Goal: Information Seeking & Learning: Learn about a topic

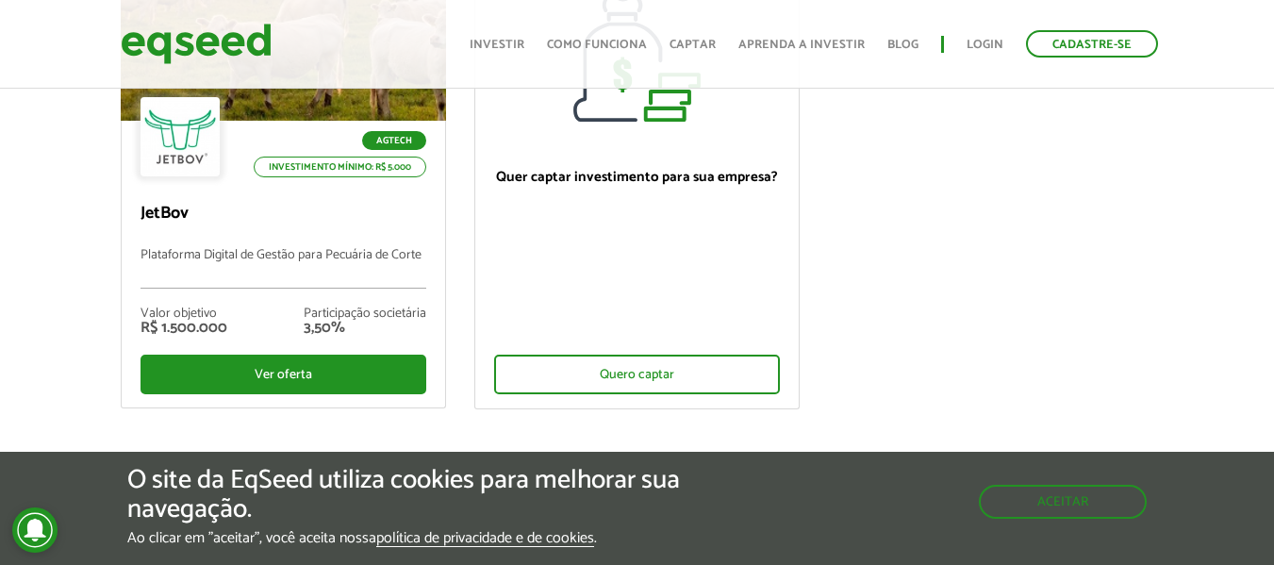
scroll to position [283, 0]
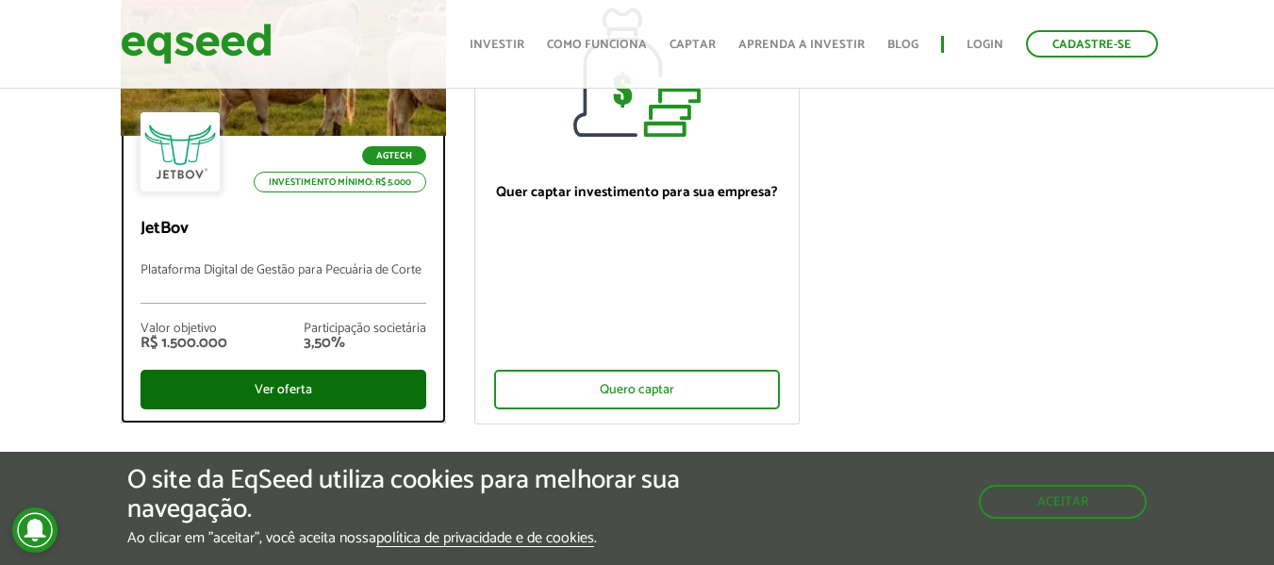
click at [380, 382] on div "Ver oferta" at bounding box center [283, 390] width 286 height 40
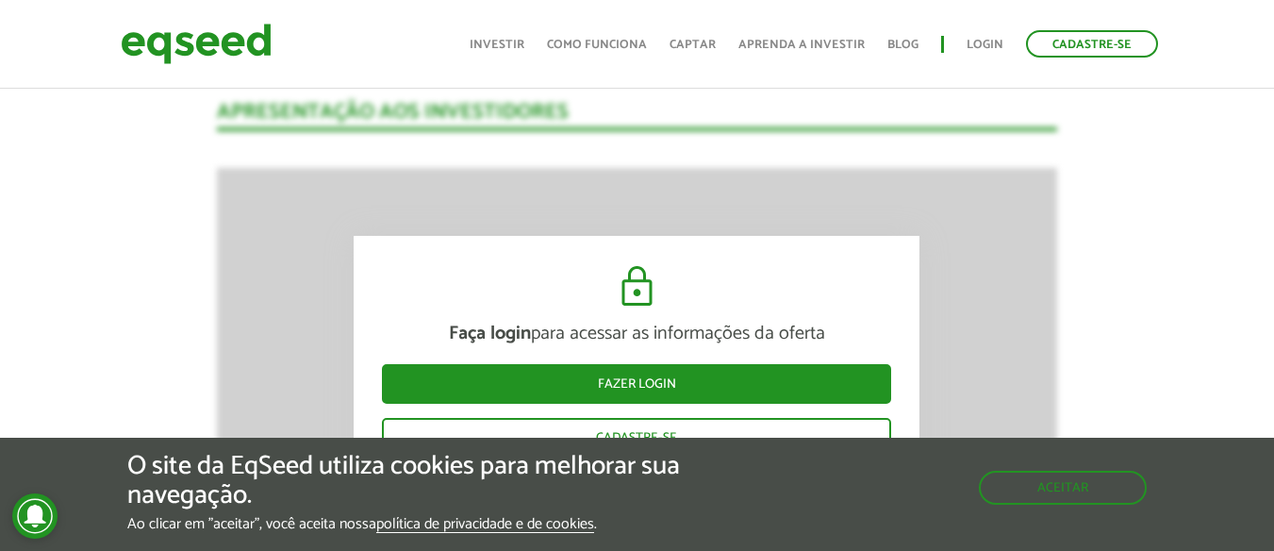
scroll to position [2519, 0]
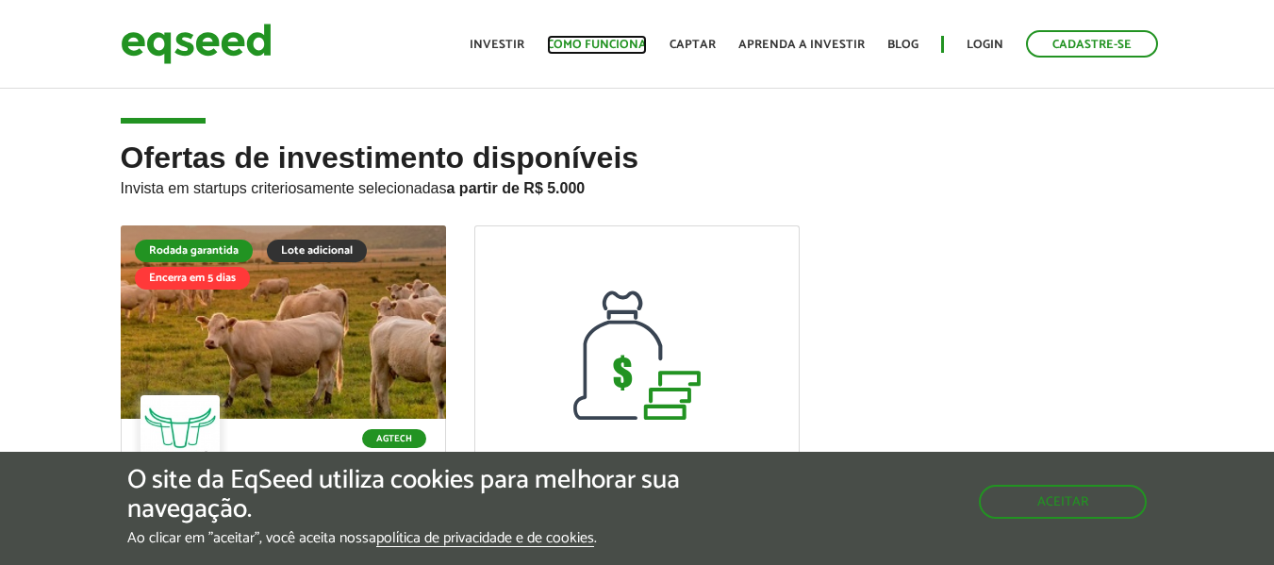
click at [611, 42] on link "Como funciona" at bounding box center [597, 45] width 100 height 12
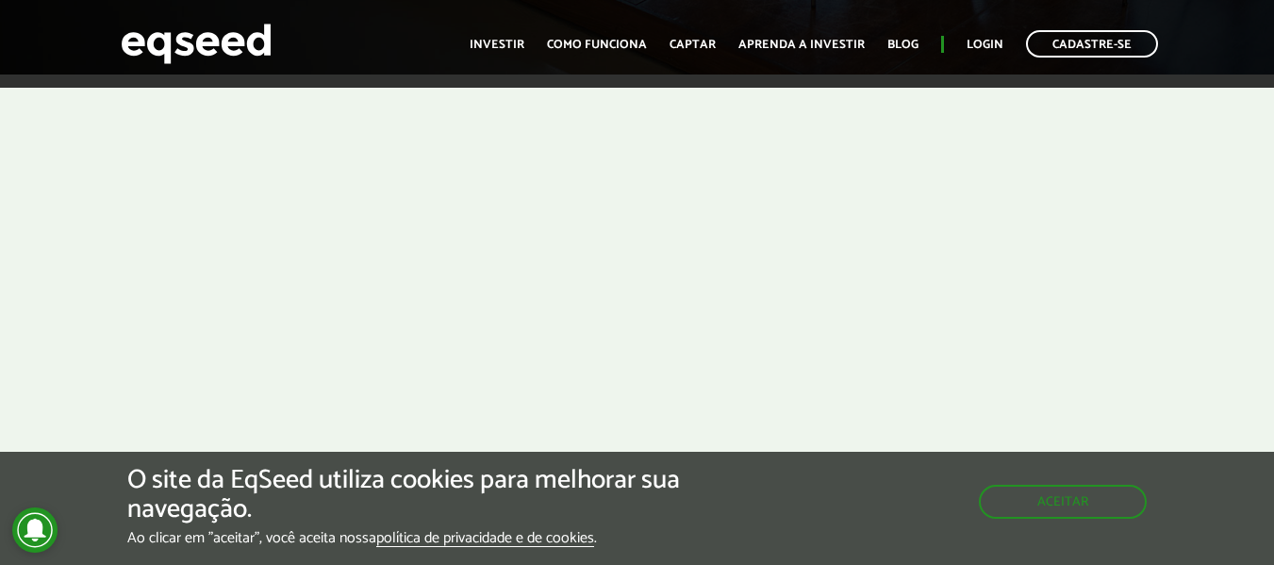
scroll to position [566, 0]
click at [851, 42] on link "Aprenda a investir" at bounding box center [801, 45] width 126 height 12
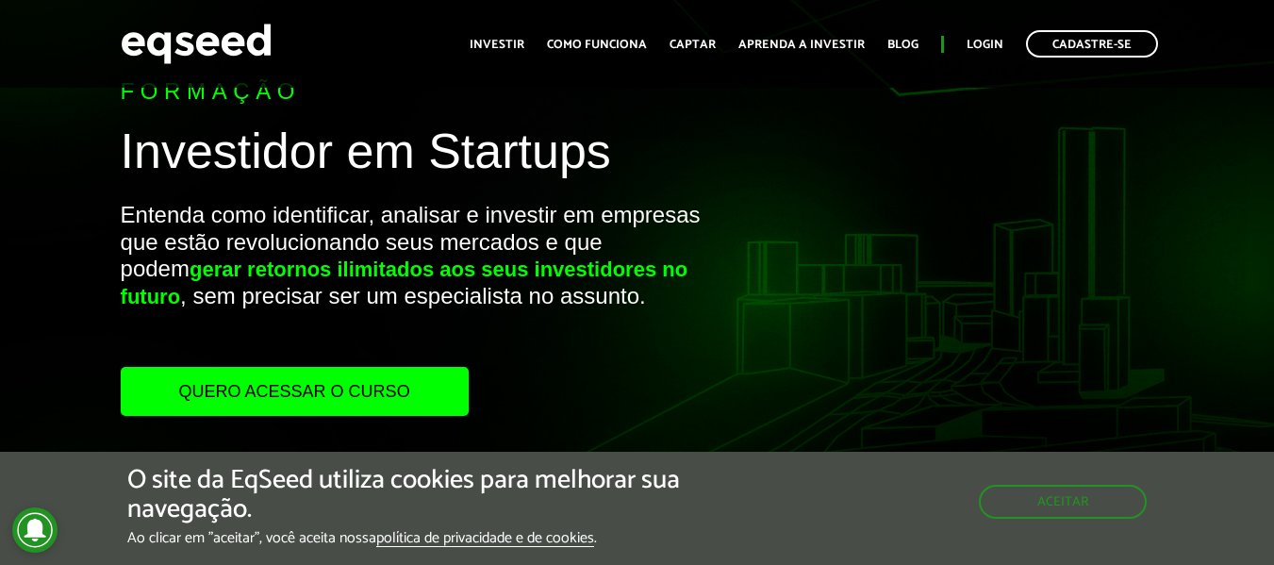
scroll to position [94, 0]
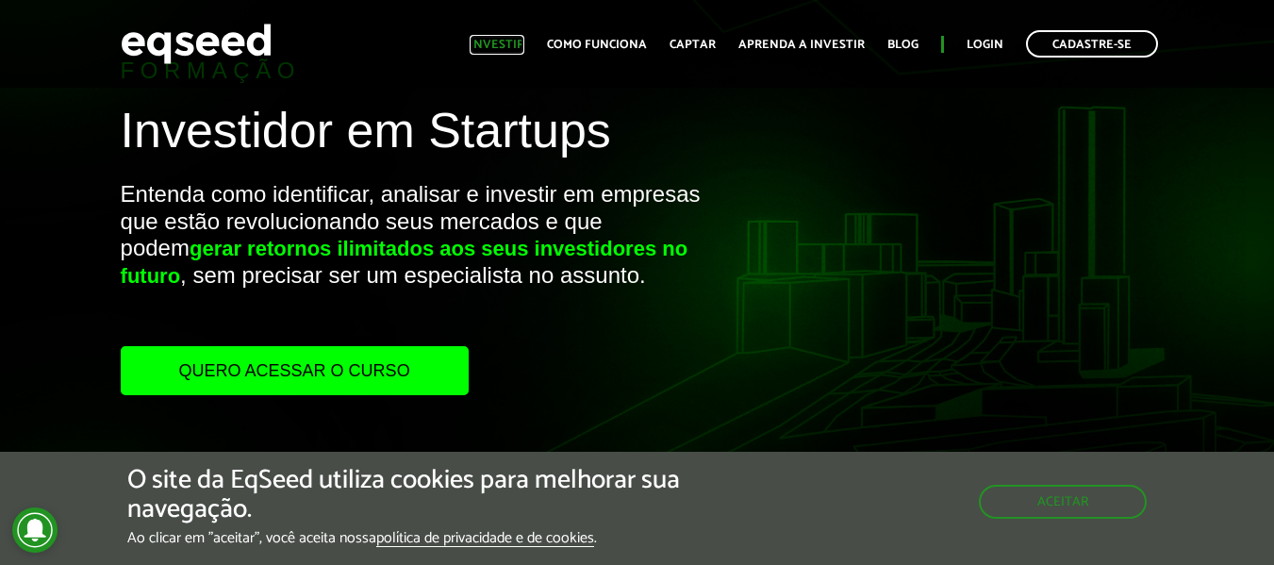
click at [517, 46] on link "Investir" at bounding box center [497, 45] width 55 height 12
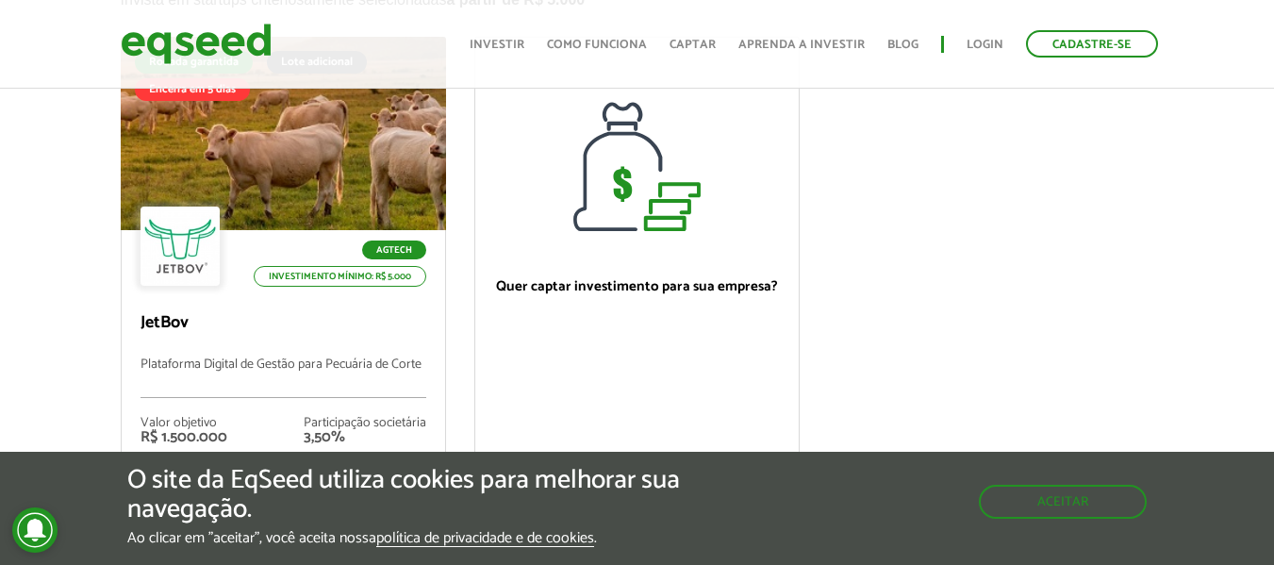
scroll to position [283, 0]
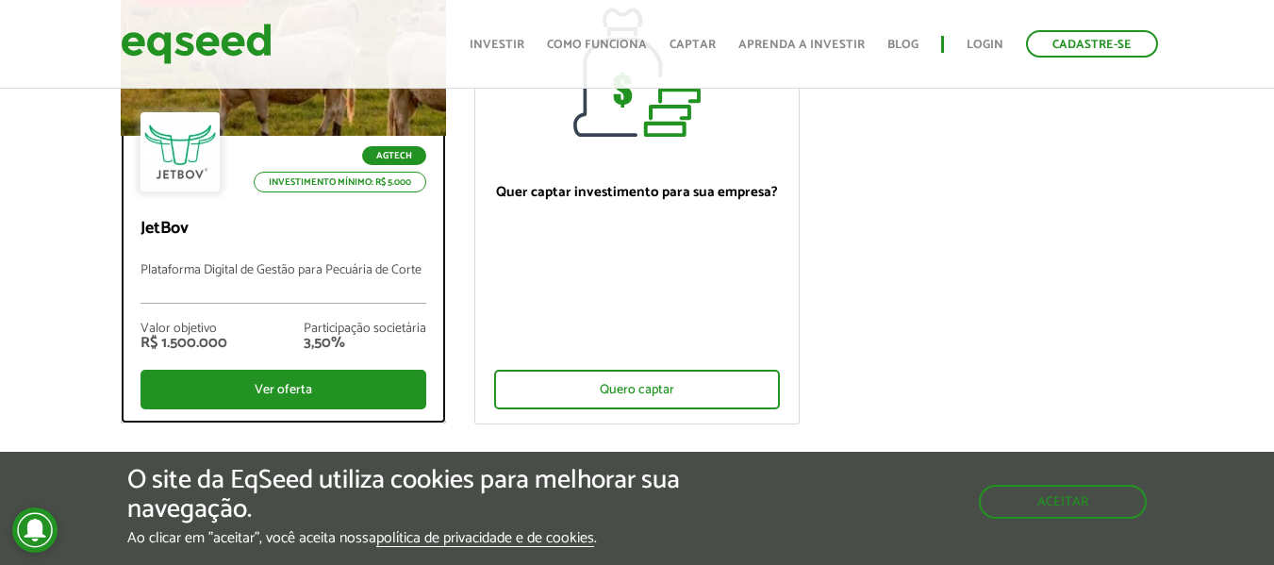
click at [191, 162] on div at bounding box center [179, 151] width 79 height 79
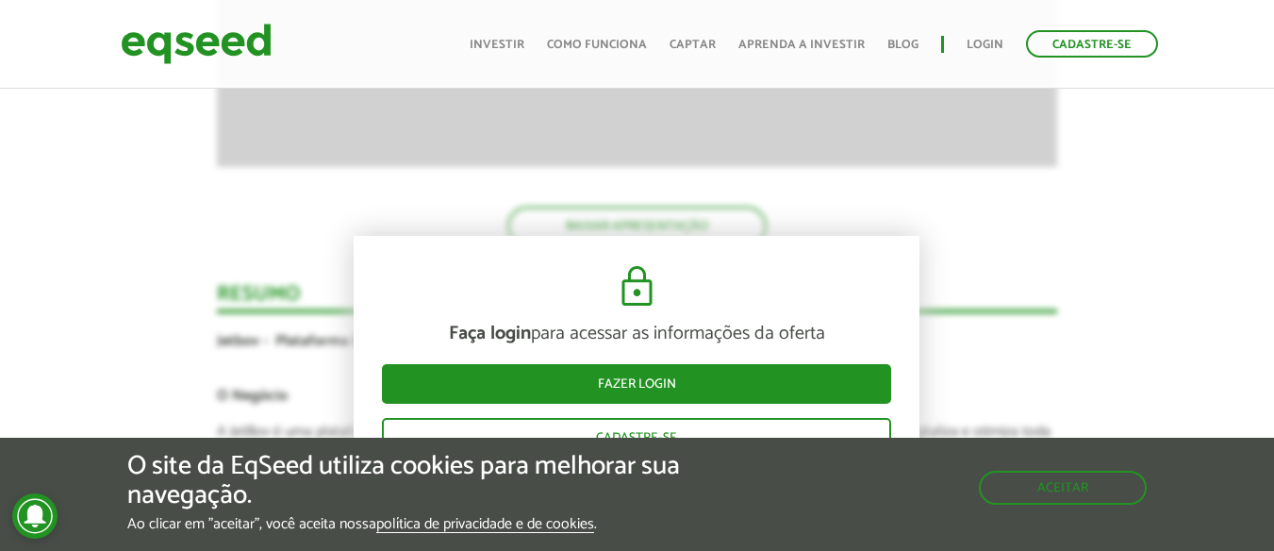
scroll to position [3274, 0]
